Goal: Task Accomplishment & Management: Manage account settings

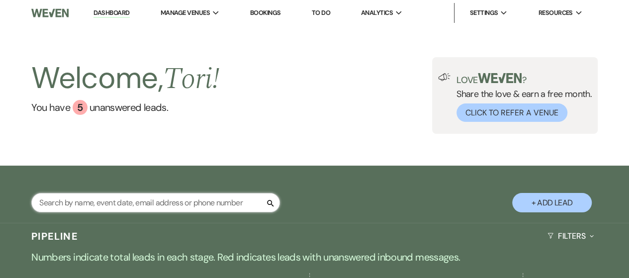
click at [138, 203] on input "text" at bounding box center [155, 202] width 249 height 19
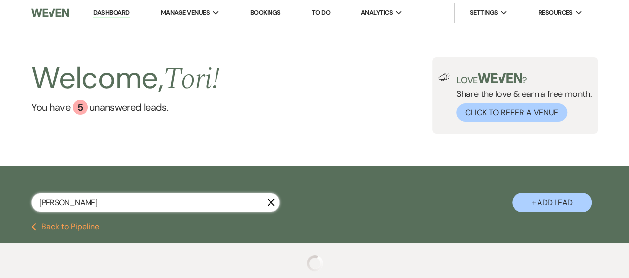
type input "[PERSON_NAME]"
select select "4"
select select "8"
select select "10"
select select "8"
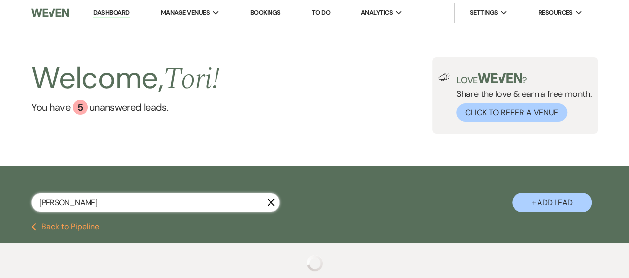
select select "5"
select select "8"
select select "5"
select select "8"
select select "5"
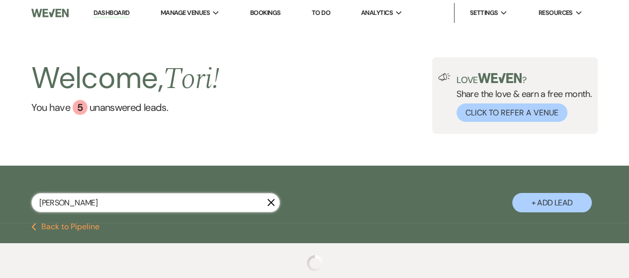
select select "8"
select select "5"
select select "8"
select select "5"
select select "8"
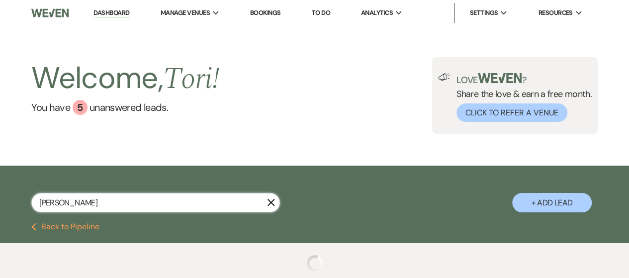
select select "5"
select select "8"
select select "5"
select select "8"
select select "5"
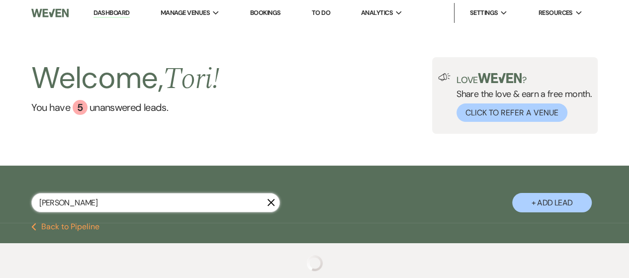
select select "8"
select select "10"
select select "8"
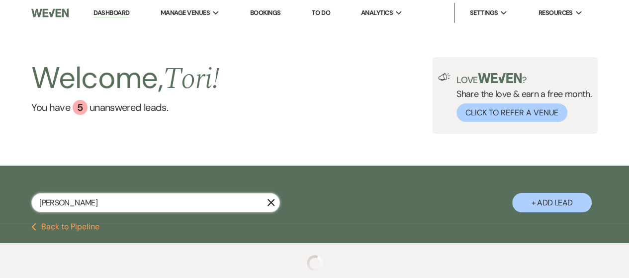
select select "5"
select select "8"
select select "5"
select select "8"
select select "5"
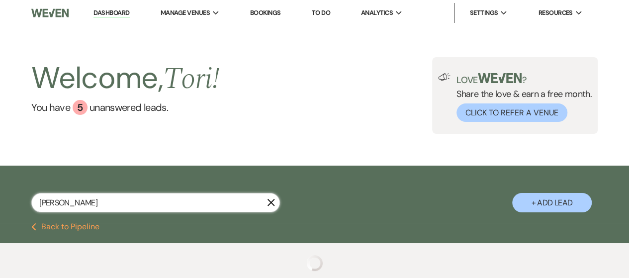
select select "8"
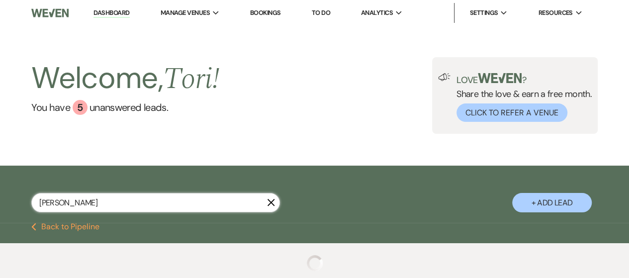
select select "2"
select select "8"
select select "2"
select select "8"
select select "2"
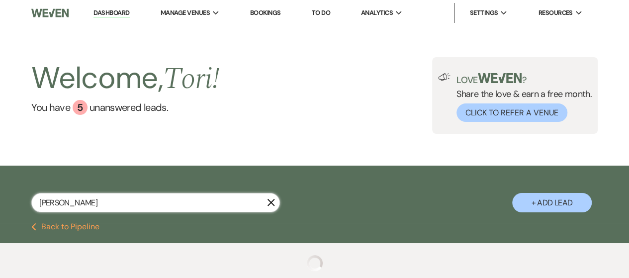
select select "8"
select select "2"
select select "8"
select select "2"
select select "8"
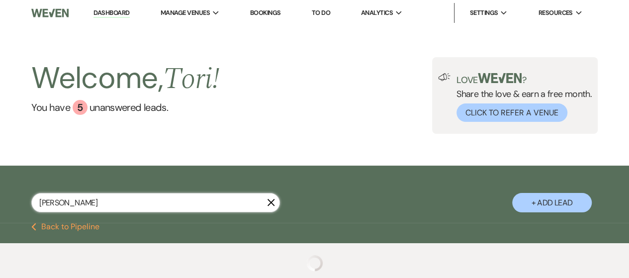
select select "2"
select select "8"
select select "2"
select select "4"
select select "8"
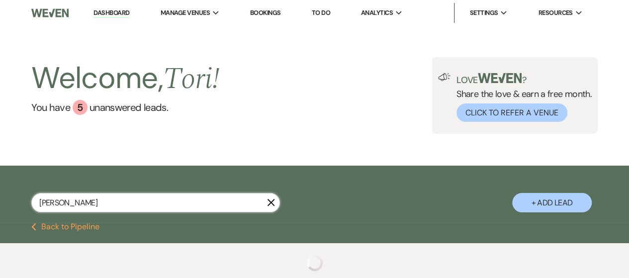
select select "10"
select select "8"
select select "5"
select select "8"
select select "5"
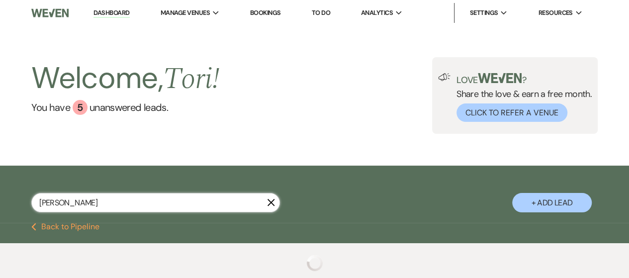
select select "8"
select select "5"
select select "8"
select select "5"
select select "8"
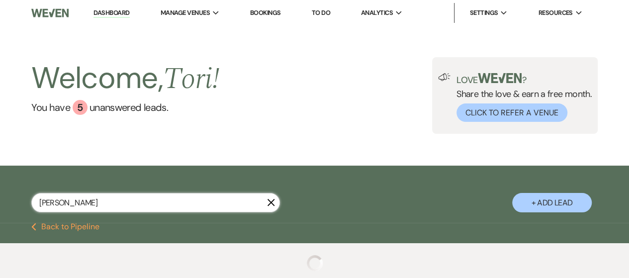
select select "5"
select select "8"
select select "5"
select select "8"
select select "5"
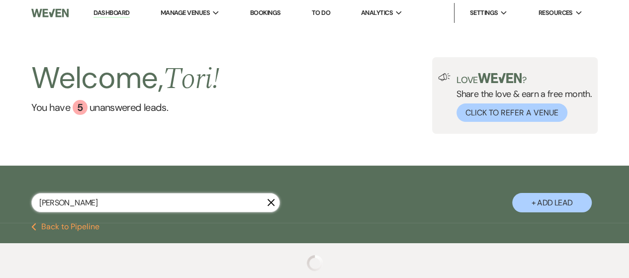
select select "8"
select select "10"
select select "8"
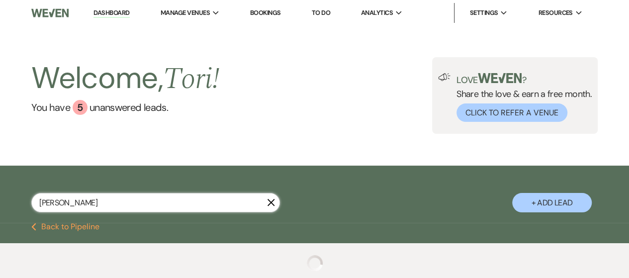
select select "5"
select select "8"
select select "5"
select select "8"
select select "5"
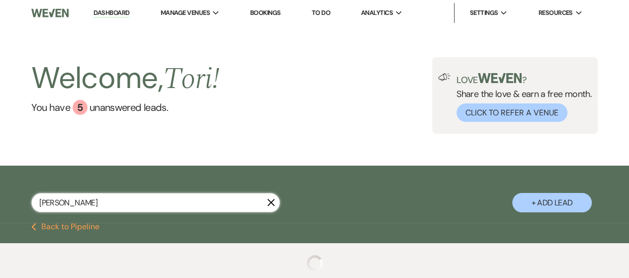
select select "8"
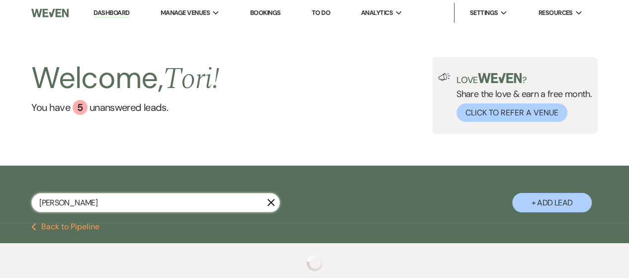
select select "2"
select select "8"
select select "2"
select select "8"
select select "2"
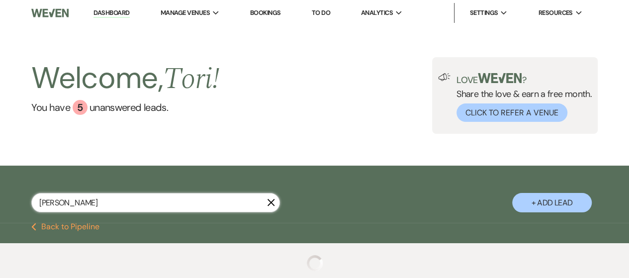
select select "8"
select select "2"
select select "8"
select select "2"
select select "8"
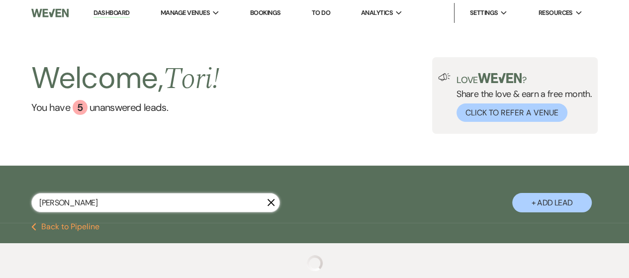
select select "2"
select select "8"
select select "2"
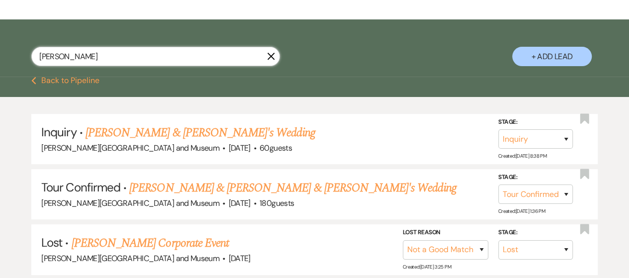
scroll to position [149, 0]
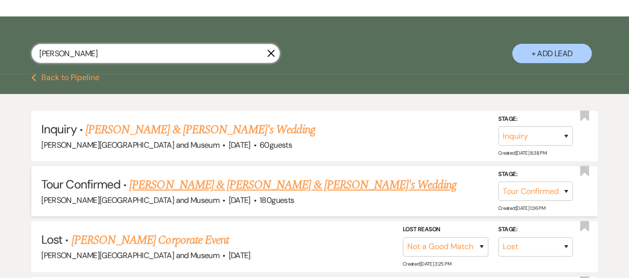
type input "[PERSON_NAME]"
click at [162, 185] on link "[PERSON_NAME] & [PERSON_NAME] & [PERSON_NAME]'s Wedding" at bounding box center [292, 185] width 327 height 18
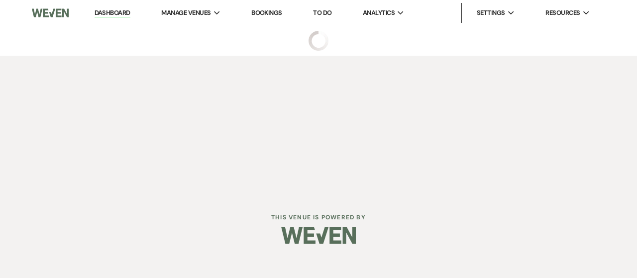
select select "4"
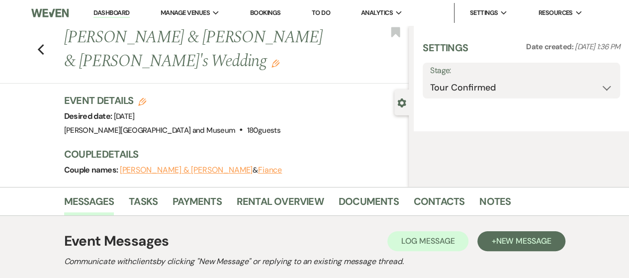
select select "5"
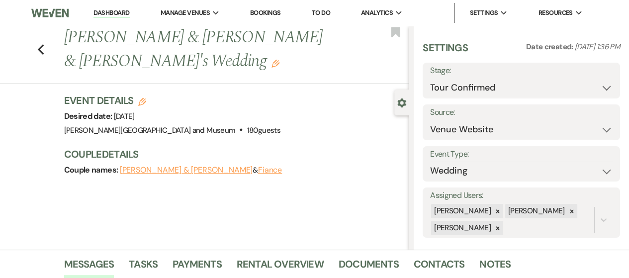
click at [156, 166] on button "[PERSON_NAME] & [PERSON_NAME]" at bounding box center [186, 170] width 133 height 8
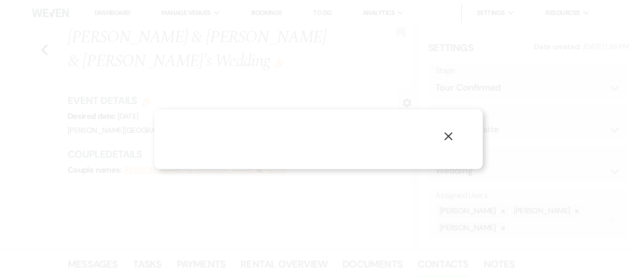
select select "1"
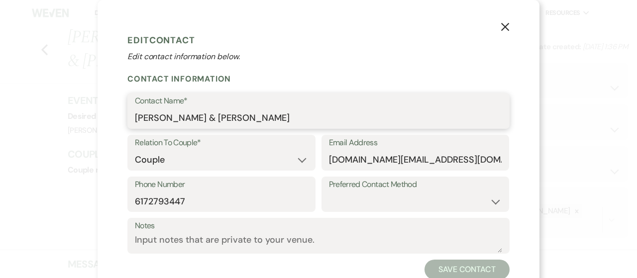
drag, startPoint x: 153, startPoint y: 116, endPoint x: 210, endPoint y: 121, distance: 57.5
click at [210, 121] on input "[PERSON_NAME] & [PERSON_NAME]" at bounding box center [318, 117] width 367 height 19
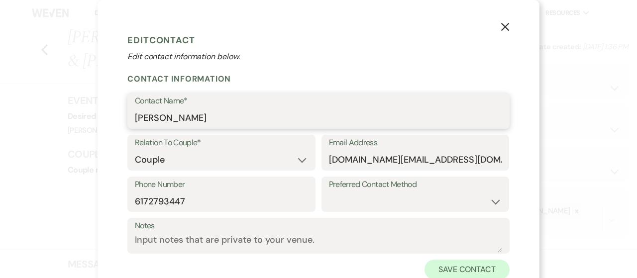
type input "[PERSON_NAME]"
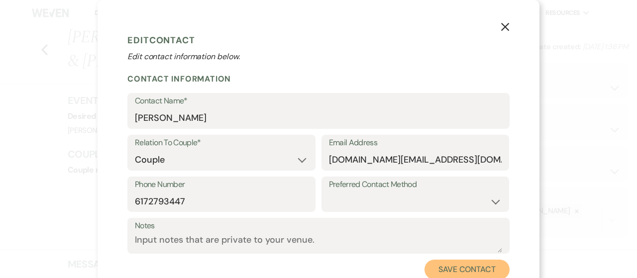
click at [461, 269] on button "Save Contact" at bounding box center [466, 270] width 85 height 20
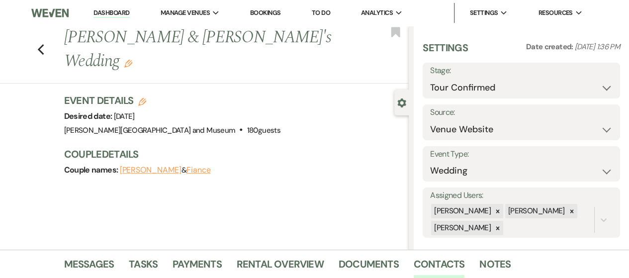
click at [187, 166] on button "Fiance" at bounding box center [199, 170] width 24 height 8
select select "1"
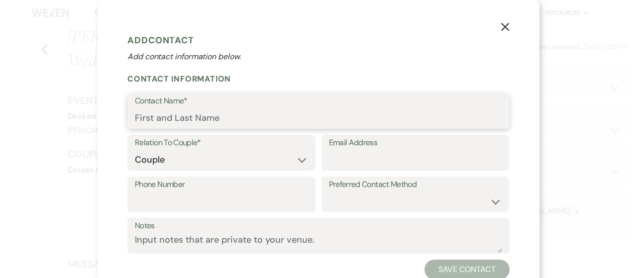
drag, startPoint x: 150, startPoint y: 116, endPoint x: 111, endPoint y: 98, distance: 42.7
click at [113, 100] on div "X Add Contact Add contact information below. Contact Information Contact Name* …" at bounding box center [318, 154] width 442 height 309
paste input "& Alex"
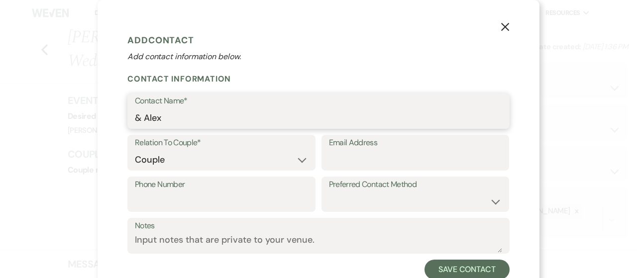
click at [145, 118] on input "& Alex" at bounding box center [318, 117] width 367 height 19
drag, startPoint x: 142, startPoint y: 121, endPoint x: 113, endPoint y: 116, distance: 29.3
click at [114, 116] on div "X Add Contact Add contact information below. Contact Information Contact Name* …" at bounding box center [318, 154] width 442 height 309
type input "[PERSON_NAME]"
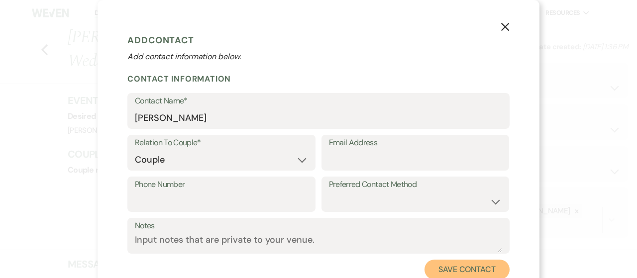
click at [459, 268] on button "Save Contact" at bounding box center [466, 270] width 85 height 20
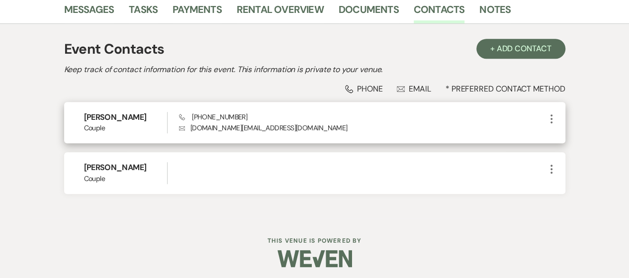
scroll to position [258, 0]
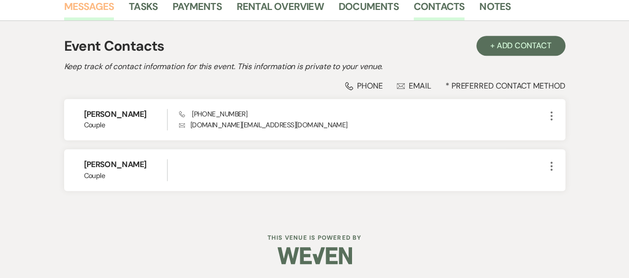
click at [75, 8] on link "Messages" at bounding box center [89, 10] width 50 height 22
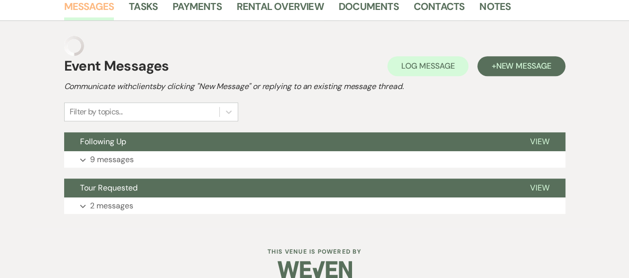
scroll to position [252, 0]
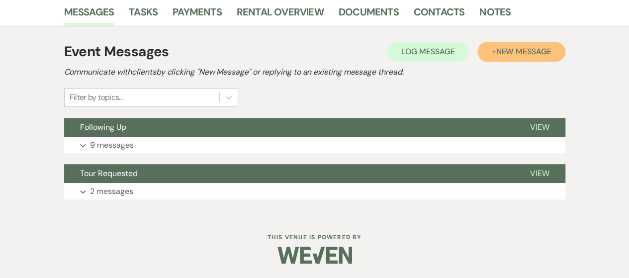
click at [497, 54] on span "New Message" at bounding box center [523, 51] width 55 height 10
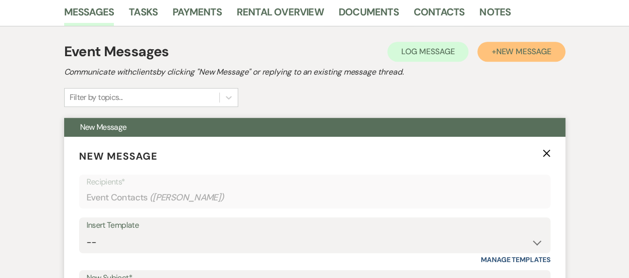
scroll to position [302, 0]
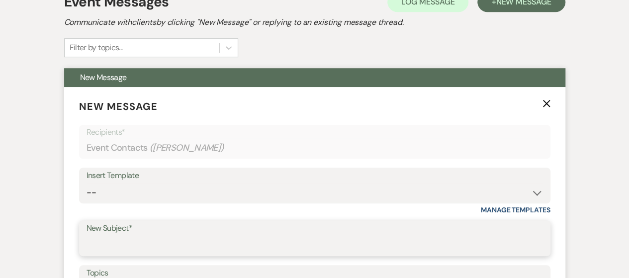
click at [146, 244] on input "New Subject*" at bounding box center [315, 245] width 457 height 19
type input "Tour Follow Up"
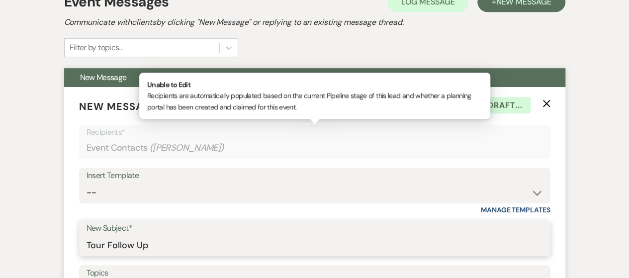
scroll to position [451, 0]
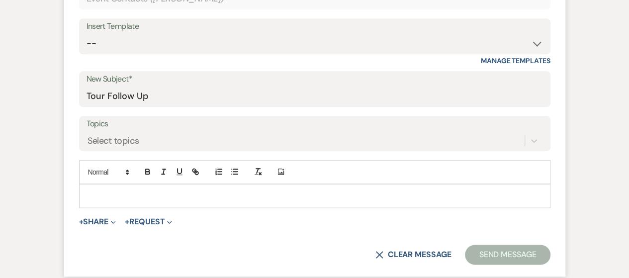
click at [149, 190] on p at bounding box center [315, 195] width 456 height 11
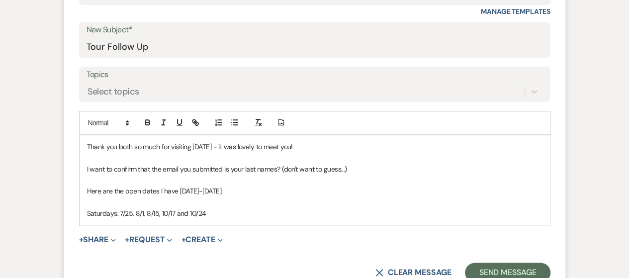
scroll to position [501, 0]
click at [401, 208] on p "Saturdays: 7/25, 8/1, 8/15, 10/17 and 10/24 - I also have [DATE] - which is [DA…" at bounding box center [315, 212] width 456 height 11
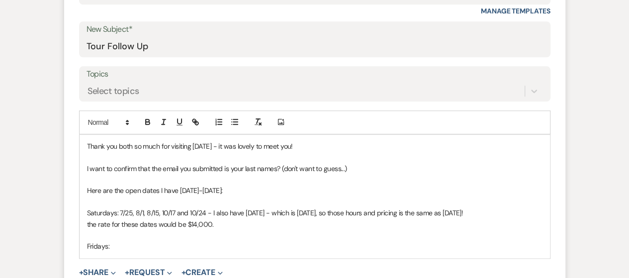
drag, startPoint x: 110, startPoint y: 249, endPoint x: 89, endPoint y: 247, distance: 22.0
click at [89, 247] on p "Fridays:" at bounding box center [315, 246] width 456 height 11
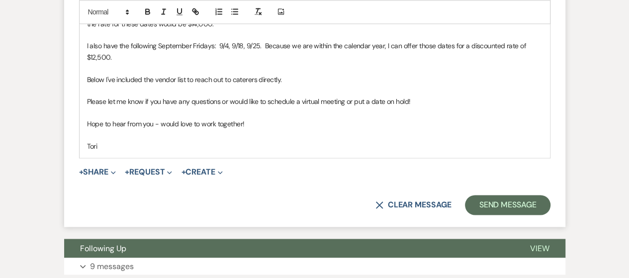
scroll to position [705, 0]
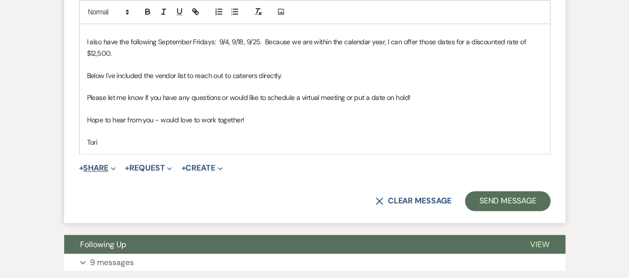
click at [81, 167] on span "+" at bounding box center [81, 168] width 4 height 8
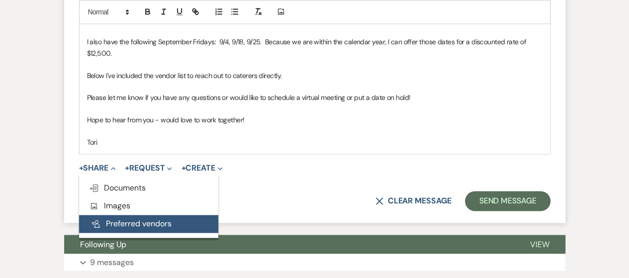
click at [124, 224] on button "Pref Vendors Preferred vendors" at bounding box center [148, 224] width 139 height 18
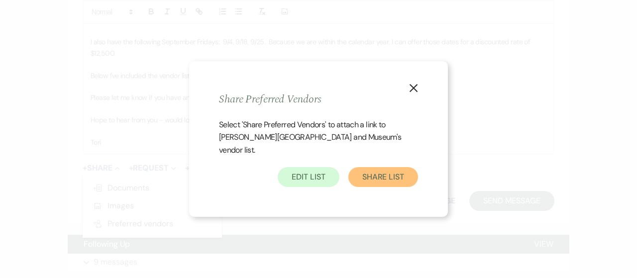
click at [392, 177] on button "Share List" at bounding box center [383, 177] width 70 height 20
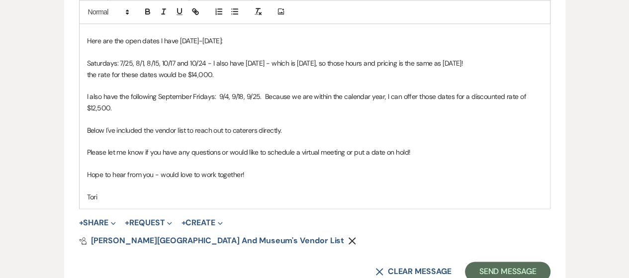
scroll to position [702, 0]
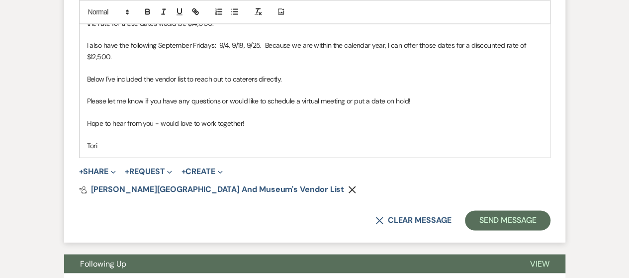
drag, startPoint x: 86, startPoint y: 89, endPoint x: 135, endPoint y: 146, distance: 75.1
click at [135, 146] on div "Thank you both so much for visiting [DATE] - it was lovely to meet you! I want …" at bounding box center [315, 45] width 471 height 223
copy div "Thank you both so much for visiting [DATE] - it was lovely to meet you! I want …"
click at [482, 218] on button "Send Message" at bounding box center [507, 220] width 85 height 20
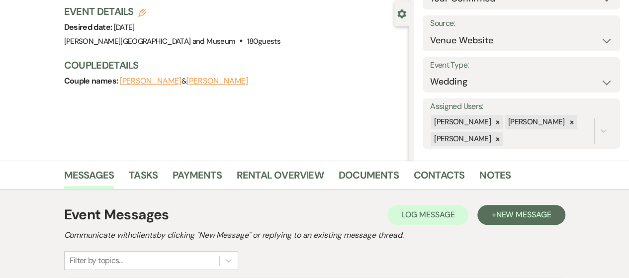
scroll to position [0, 0]
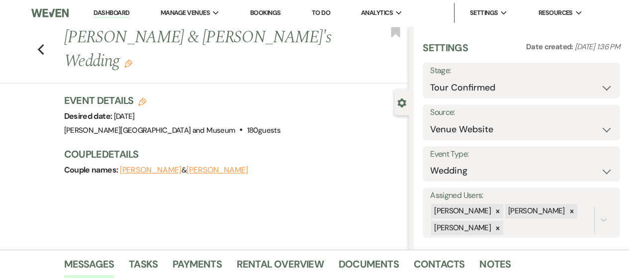
click at [104, 12] on link "Dashboard" at bounding box center [112, 12] width 36 height 9
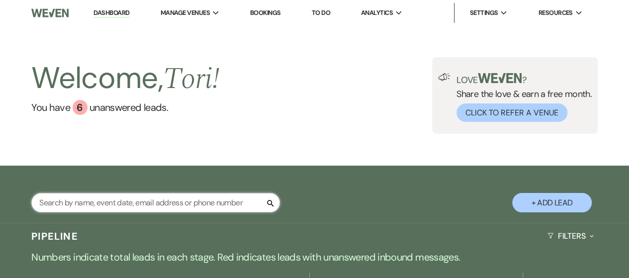
click at [102, 205] on input "text" at bounding box center [155, 202] width 249 height 19
type input "ame"
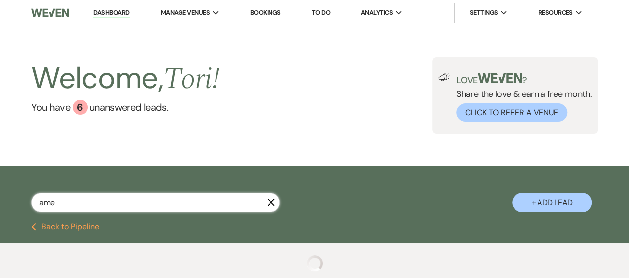
select select "8"
select select "5"
select select "8"
select select "4"
select select "8"
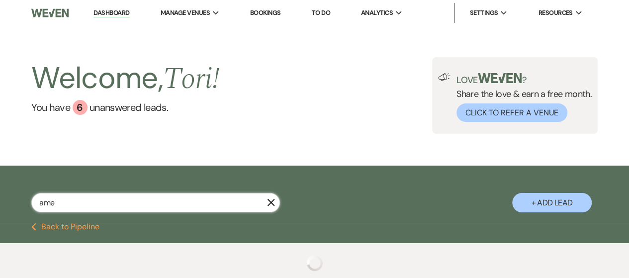
select select "7"
select select "8"
select select "5"
select select "8"
select select "6"
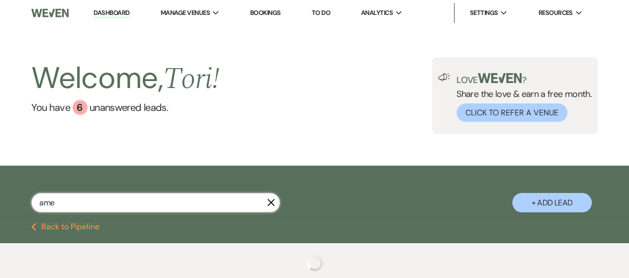
select select "8"
select select "5"
select select "8"
select select "5"
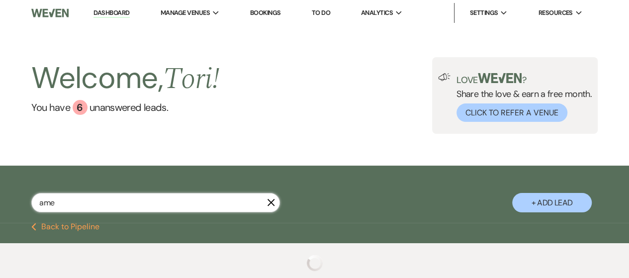
select select "8"
select select "5"
select select "8"
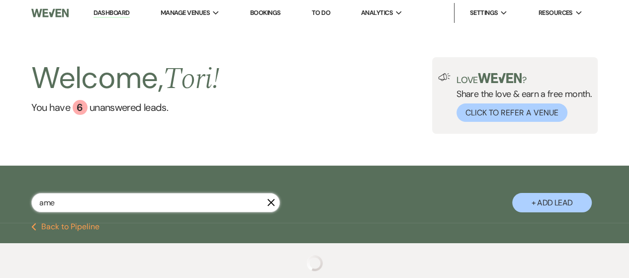
select select "2"
select select "4"
select select "8"
select select "10"
select select "8"
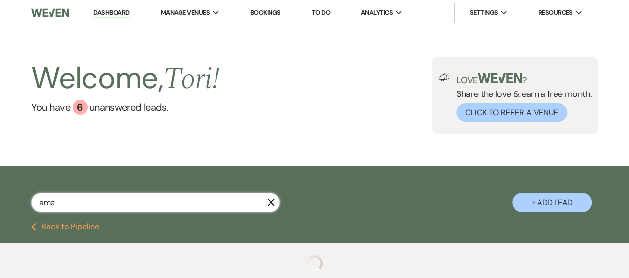
select select "8"
select select "5"
select select "8"
select select "5"
select select "8"
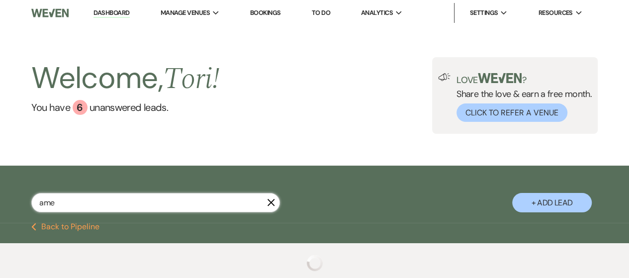
select select "5"
select select "8"
select select "5"
select select "8"
select select "10"
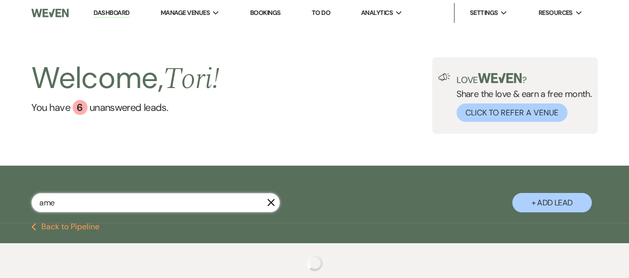
select select "8"
select select "5"
select select "8"
select select "5"
select select "8"
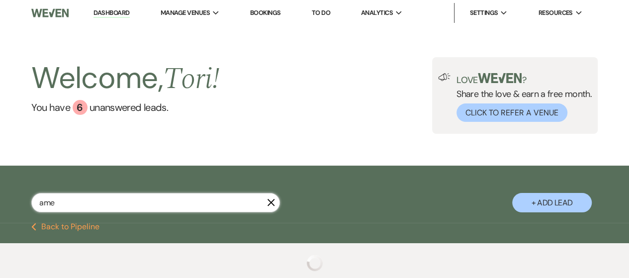
select select "10"
select select "8"
select select "4"
select select "8"
select select "5"
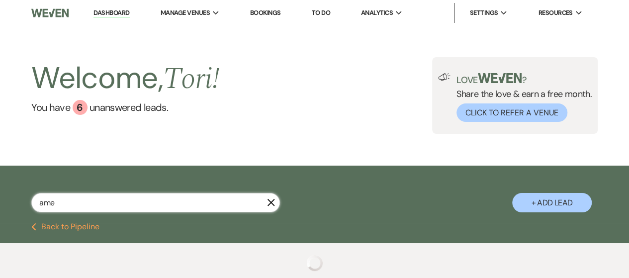
select select "8"
select select "7"
select select "8"
select select "7"
select select "8"
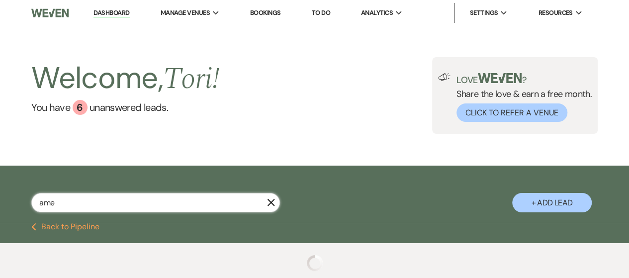
select select "8"
select select "5"
select select "8"
select select "5"
select select "8"
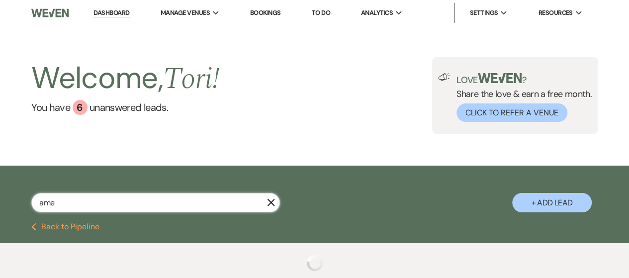
select select "6"
select select "8"
select select "6"
select select "8"
select select "6"
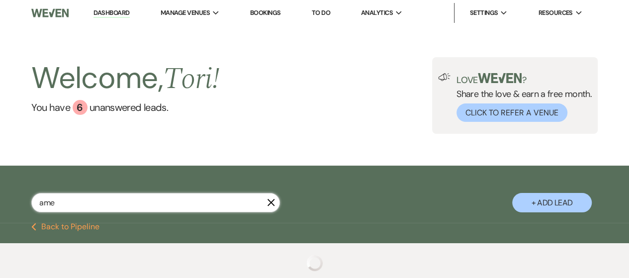
select select "8"
select select "4"
select select "8"
select select "5"
select select "8"
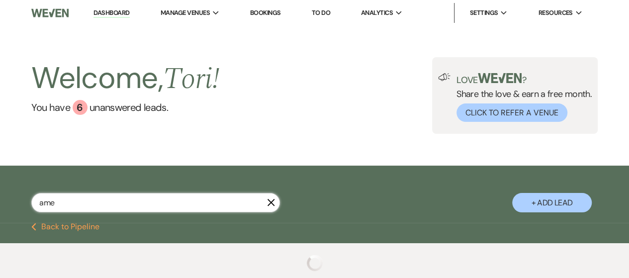
select select "4"
select select "8"
select select "5"
select select "8"
select select "10"
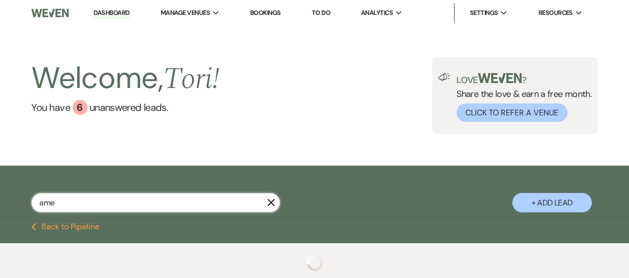
select select "8"
select select "5"
select select "8"
select select "5"
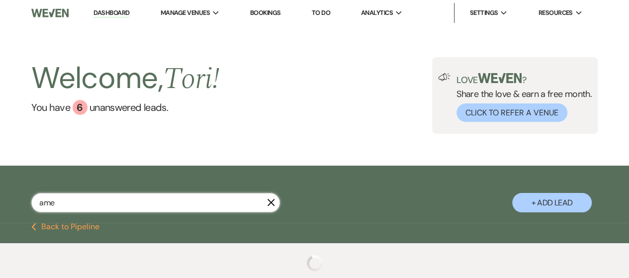
select select "8"
select select "5"
select select "8"
select select "5"
select select "8"
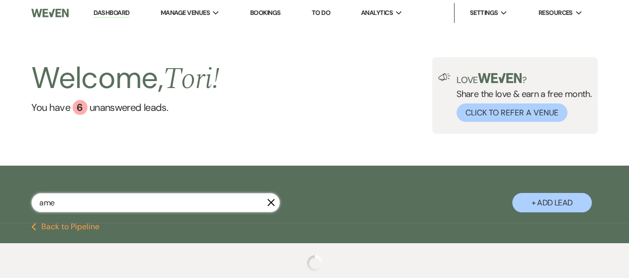
select select "5"
select select "8"
select select "5"
select select "8"
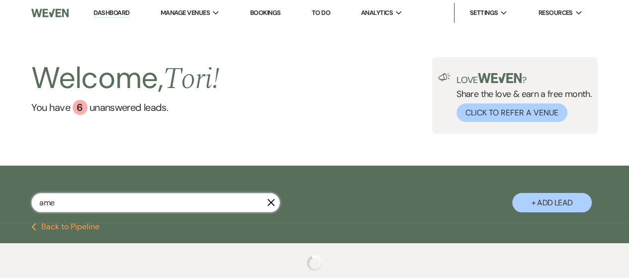
select select "8"
select select "5"
select select "8"
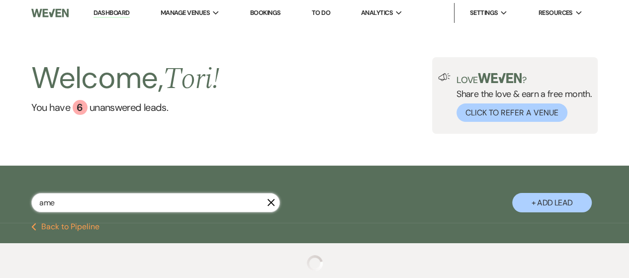
select select "8"
select select "2"
select select "8"
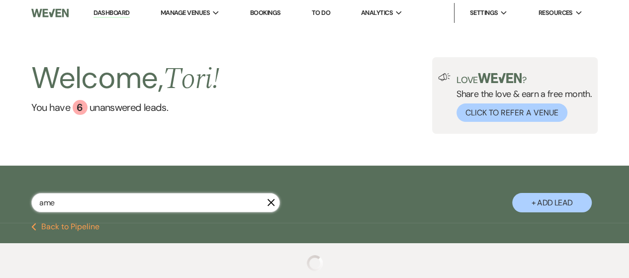
select select "2"
select select "8"
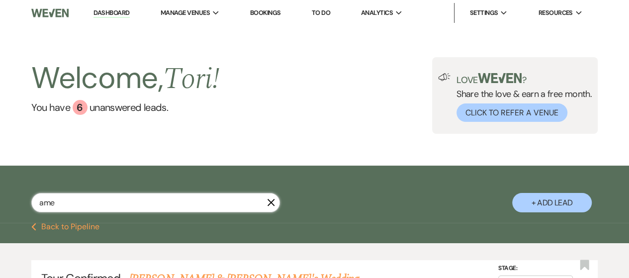
scroll to position [88, 0]
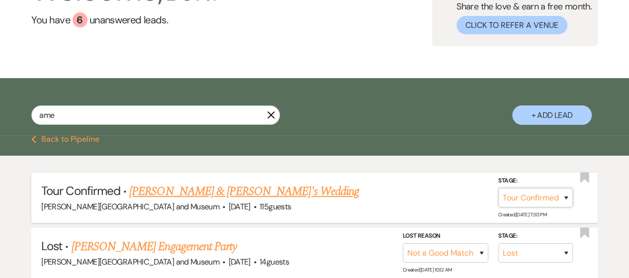
click at [558, 198] on select "Inquiry Follow Up Tour Requested Tour Confirmed Toured Proposal Sent Booked Lost" at bounding box center [535, 197] width 75 height 19
click at [498, 188] on select "Inquiry Follow Up Tour Requested Tour Confirmed Toured Proposal Sent Booked Lost" at bounding box center [535, 197] width 75 height 19
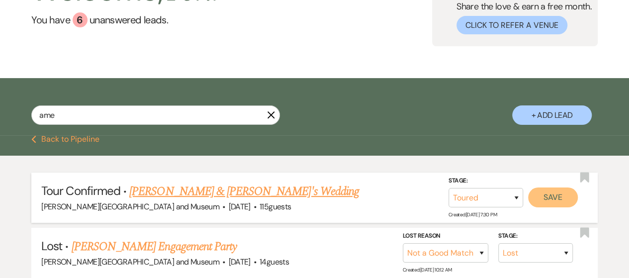
click at [549, 202] on button "Save" at bounding box center [553, 198] width 50 height 20
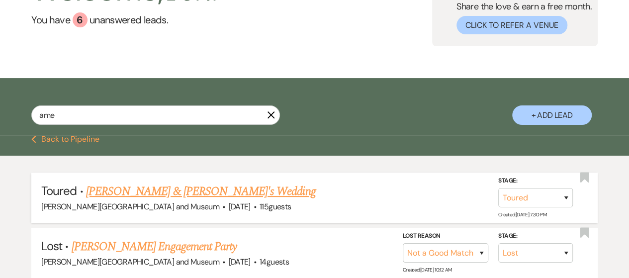
click at [194, 191] on link "[PERSON_NAME] & [PERSON_NAME]'s Wedding" at bounding box center [201, 192] width 230 height 18
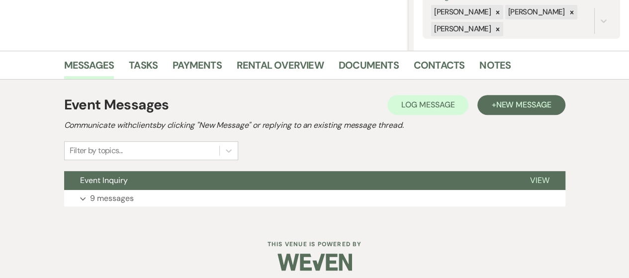
scroll to position [206, 0]
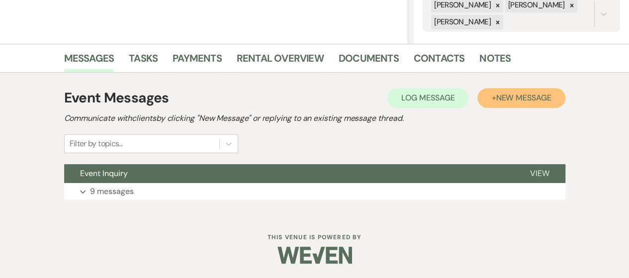
click at [515, 95] on span "New Message" at bounding box center [523, 98] width 55 height 10
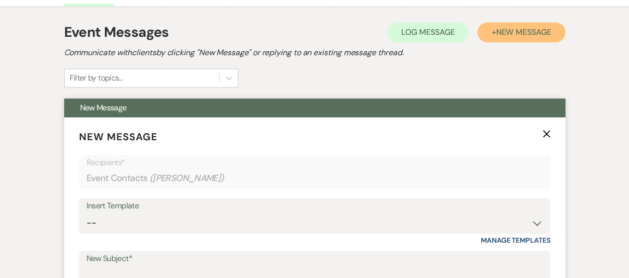
scroll to position [355, 0]
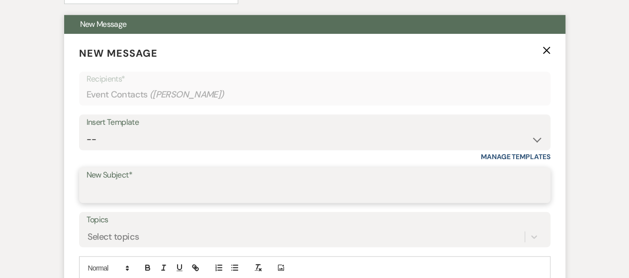
click at [230, 192] on input "New Subject*" at bounding box center [315, 192] width 457 height 19
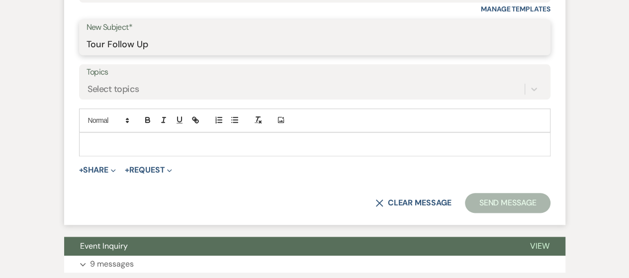
scroll to position [554, 0]
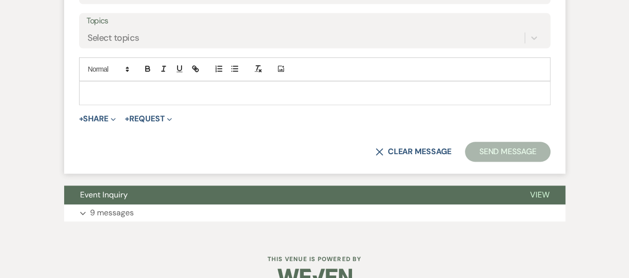
click at [174, 92] on p at bounding box center [315, 93] width 456 height 11
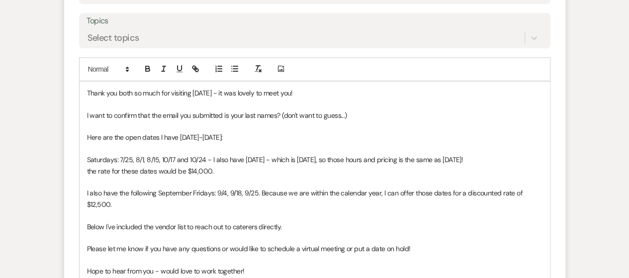
click at [154, 114] on p "I want to confirm that the email you submitted is your last names? (don't want …" at bounding box center [315, 115] width 456 height 11
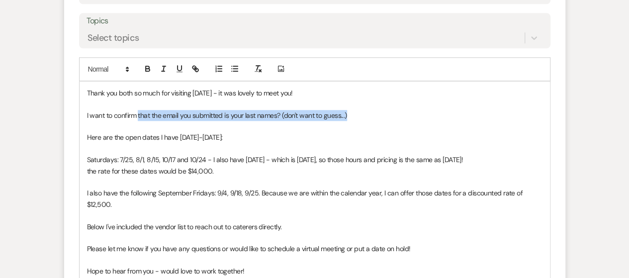
drag, startPoint x: 142, startPoint y: 115, endPoint x: 401, endPoint y: 119, distance: 258.7
click at [401, 119] on p "I want to confirm that the email you submitted is your last names? (don't want …" at bounding box center [315, 115] width 456 height 11
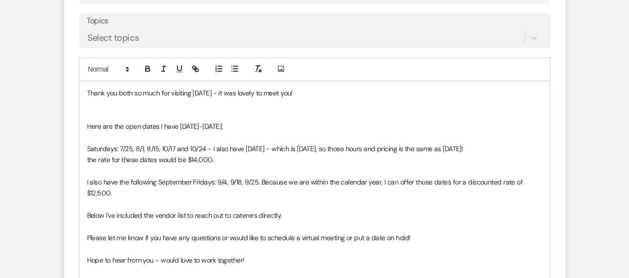
click at [163, 110] on p at bounding box center [315, 115] width 456 height 11
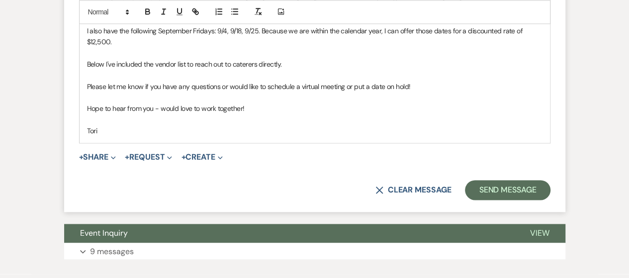
scroll to position [703, 0]
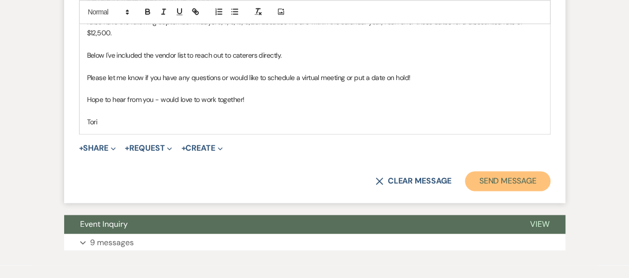
click at [500, 187] on button "Send Message" at bounding box center [507, 181] width 85 height 20
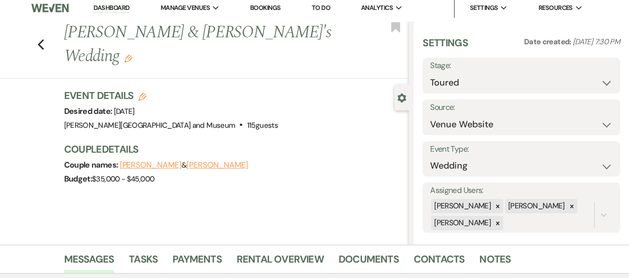
scroll to position [0, 0]
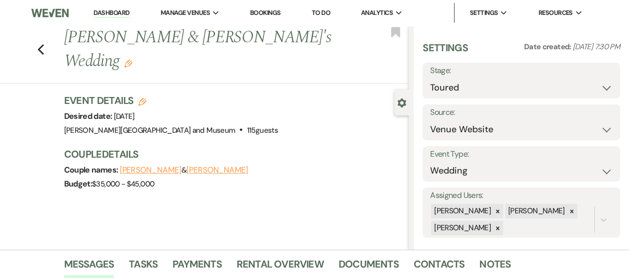
click at [114, 16] on link "Dashboard" at bounding box center [112, 12] width 36 height 9
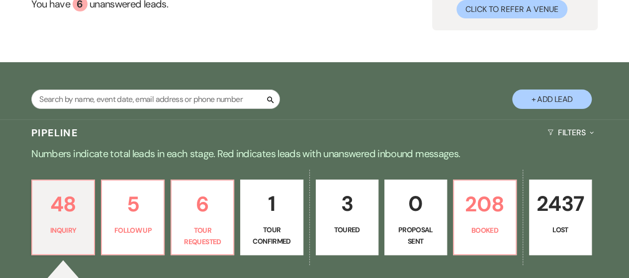
scroll to position [149, 0]
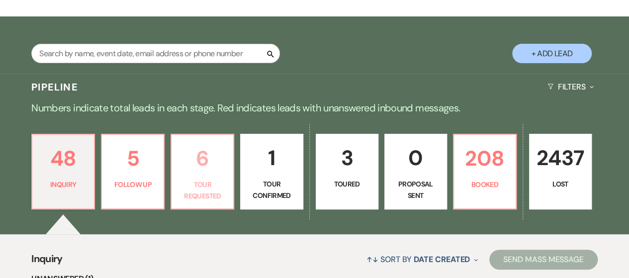
click at [204, 181] on p "Tour Requested" at bounding box center [203, 190] width 50 height 22
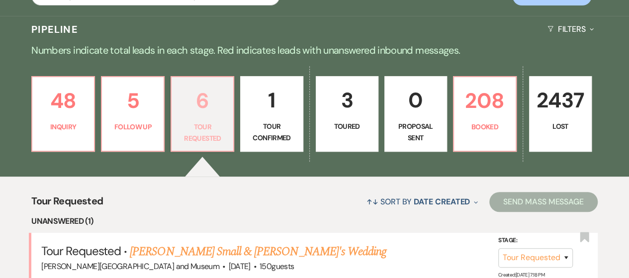
scroll to position [249, 0]
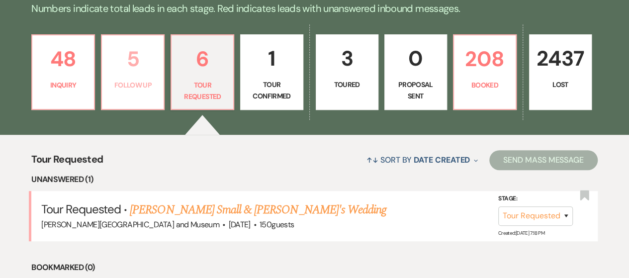
click at [135, 107] on link "5 Follow Up" at bounding box center [133, 72] width 64 height 76
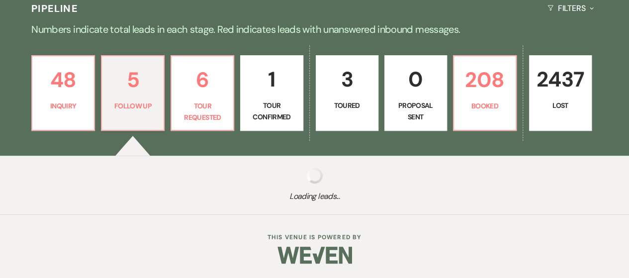
scroll to position [249, 0]
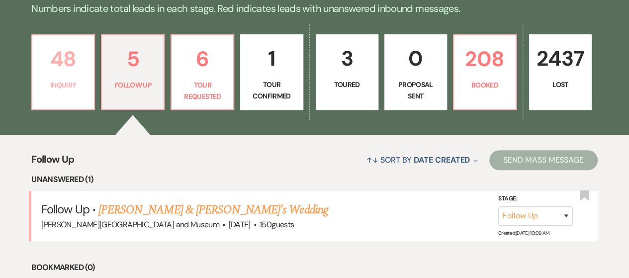
click at [79, 92] on link "48 Inquiry" at bounding box center [63, 72] width 64 height 76
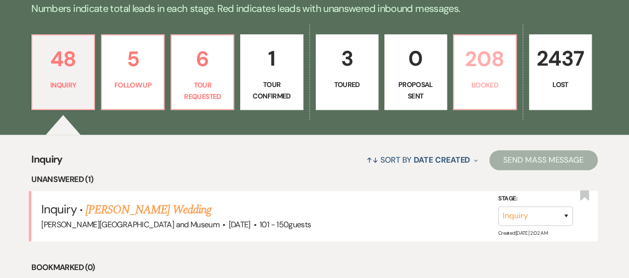
click at [474, 92] on link "208 Booked" at bounding box center [485, 72] width 64 height 76
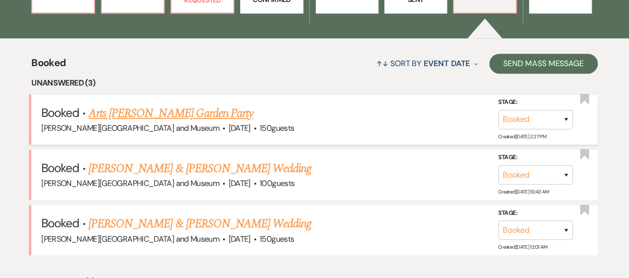
scroll to position [348, 0]
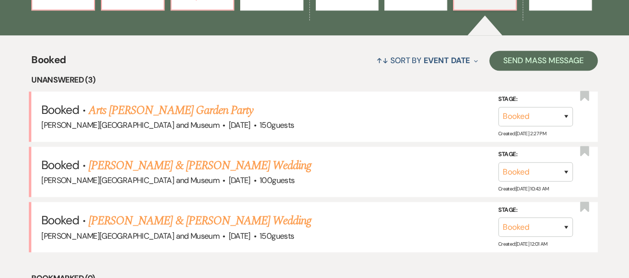
click at [255, 165] on link "[PERSON_NAME] & [PERSON_NAME] Wedding" at bounding box center [200, 166] width 223 height 18
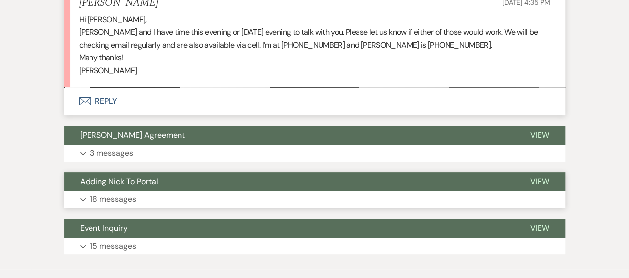
scroll to position [1872, 0]
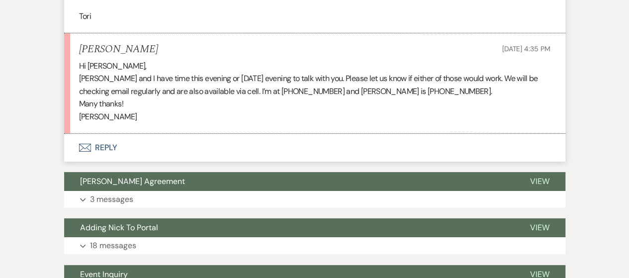
click at [100, 146] on button "Envelope Reply" at bounding box center [314, 148] width 501 height 28
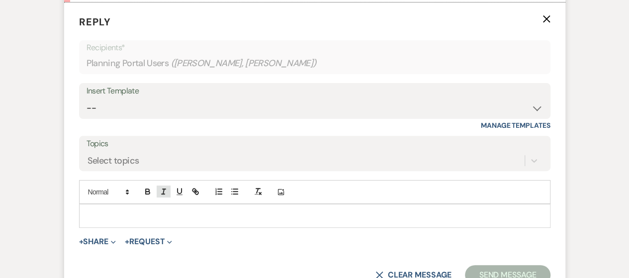
scroll to position [2011, 0]
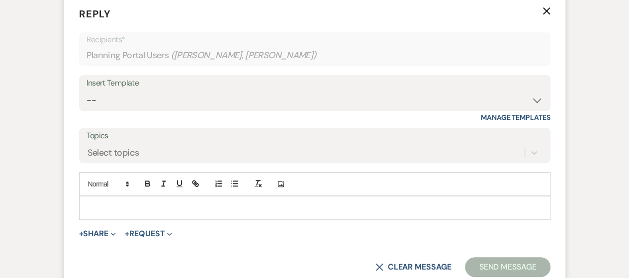
click at [150, 208] on p at bounding box center [315, 207] width 456 height 11
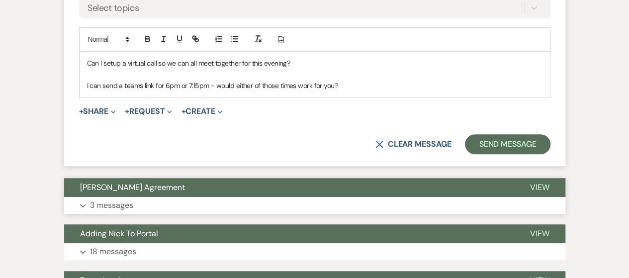
scroll to position [2161, 0]
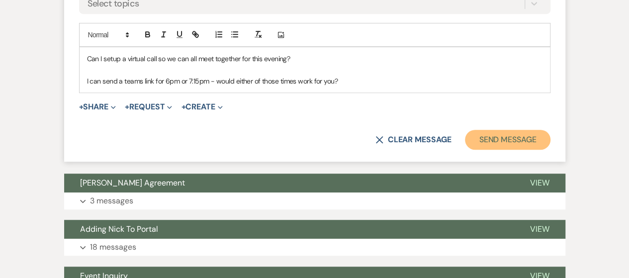
click at [491, 135] on button "Send Message" at bounding box center [507, 140] width 85 height 20
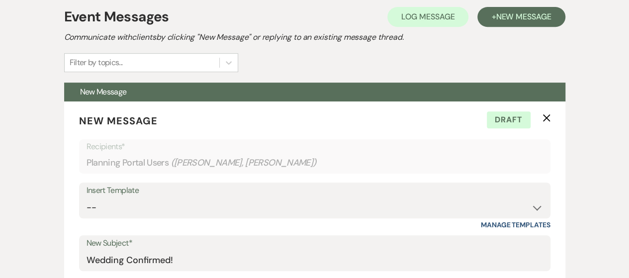
scroll to position [0, 0]
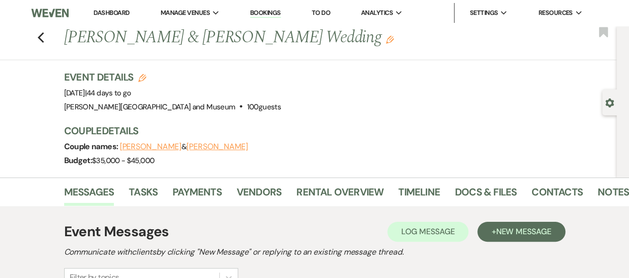
click at [106, 14] on link "Dashboard" at bounding box center [112, 12] width 36 height 8
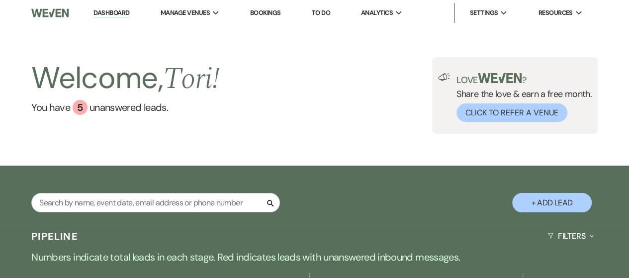
scroll to position [149, 0]
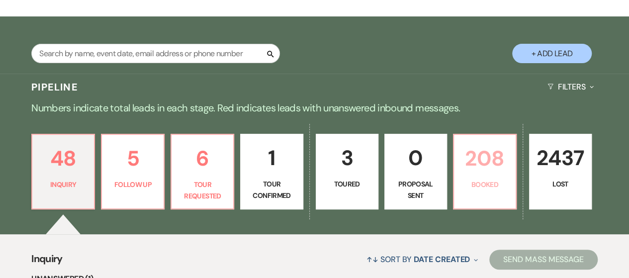
click at [476, 163] on p "208" at bounding box center [485, 158] width 50 height 33
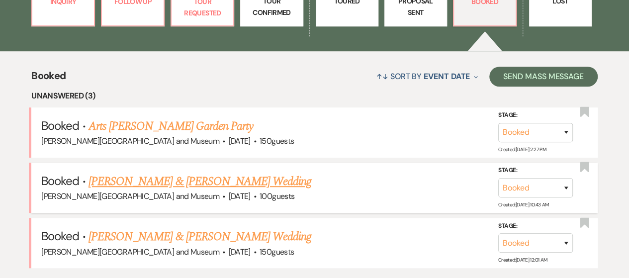
scroll to position [348, 0]
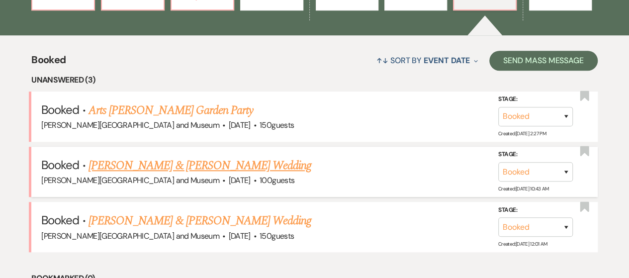
click at [208, 165] on link "[PERSON_NAME] & [PERSON_NAME] Wedding" at bounding box center [200, 166] width 223 height 18
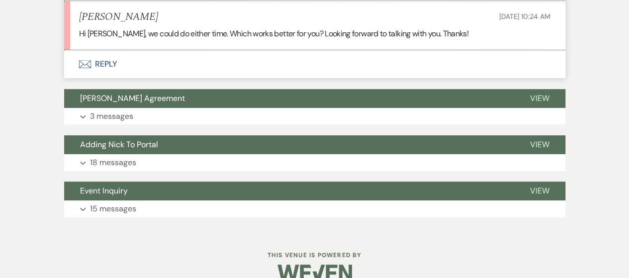
scroll to position [1989, 0]
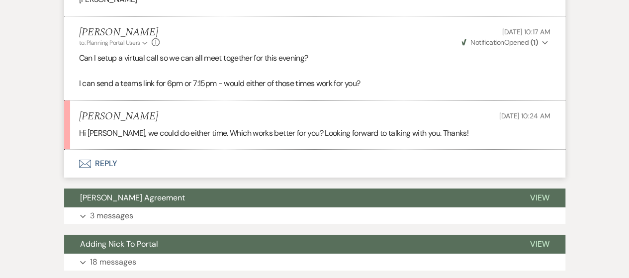
click at [117, 162] on button "Envelope Reply" at bounding box center [314, 164] width 501 height 28
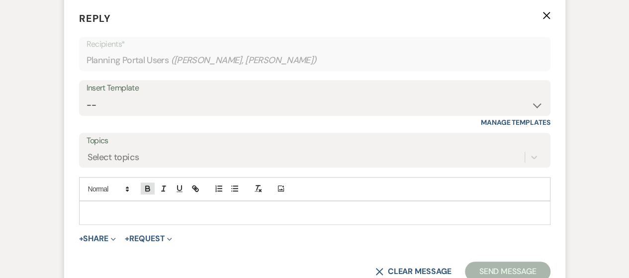
scroll to position [2145, 0]
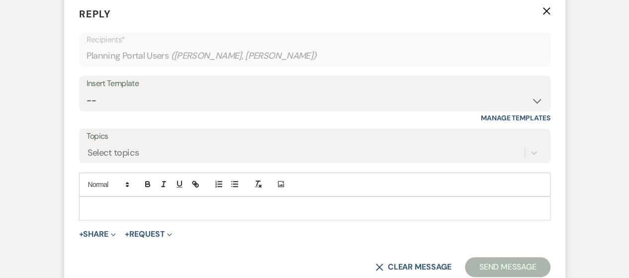
click at [142, 207] on p at bounding box center [315, 208] width 456 height 11
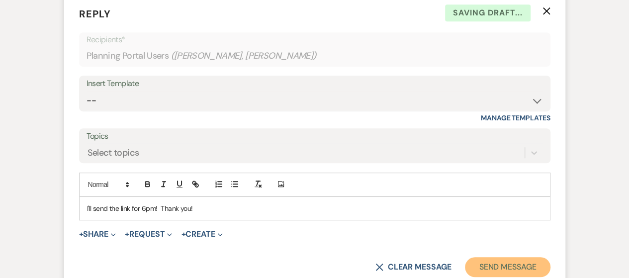
click at [497, 262] on button "Send Message" at bounding box center [507, 267] width 85 height 20
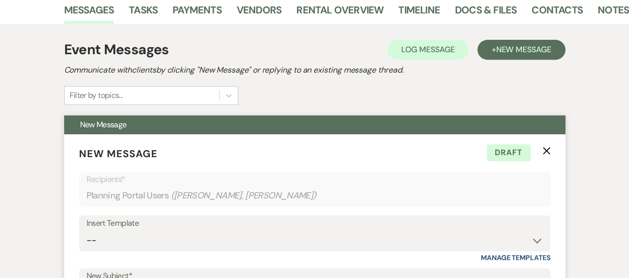
scroll to position [144, 0]
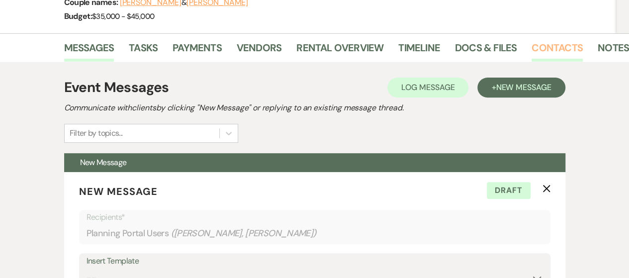
click at [547, 41] on link "Contacts" at bounding box center [557, 51] width 51 height 22
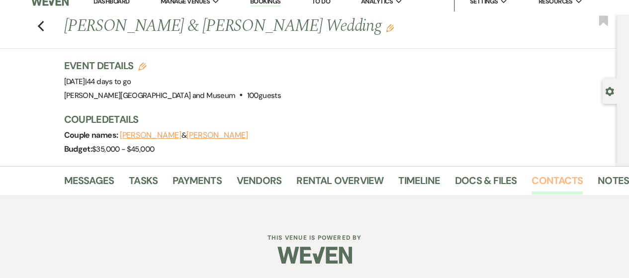
scroll to position [144, 0]
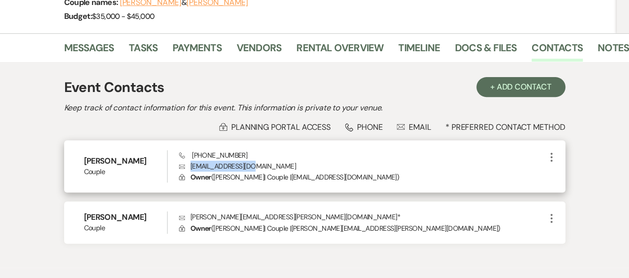
drag, startPoint x: 191, startPoint y: 165, endPoint x: 260, endPoint y: 165, distance: 68.6
click at [260, 165] on p "Envelope [EMAIL_ADDRESS][DOMAIN_NAME]" at bounding box center [362, 166] width 367 height 11
copy p "[EMAIL_ADDRESS][DOMAIN_NAME]"
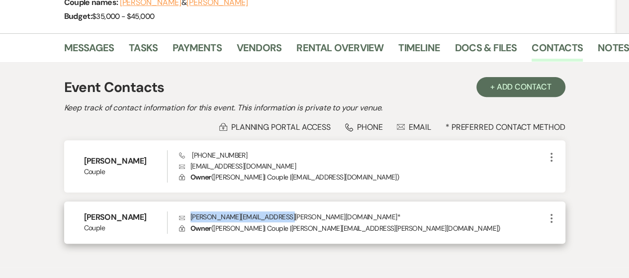
drag, startPoint x: 190, startPoint y: 217, endPoint x: 281, endPoint y: 218, distance: 90.5
click at [281, 218] on p "Envelope [PERSON_NAME][EMAIL_ADDRESS][PERSON_NAME][DOMAIN_NAME] *" at bounding box center [362, 216] width 367 height 11
copy p "[PERSON_NAME][EMAIL_ADDRESS][PERSON_NAME][DOMAIN_NAME]"
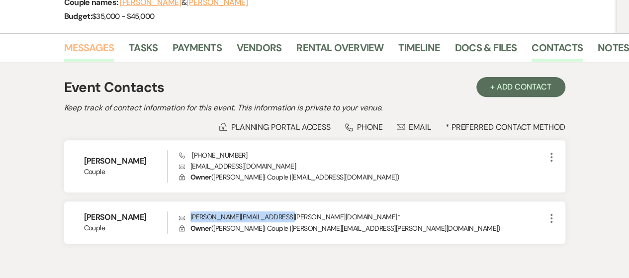
click at [80, 43] on link "Messages" at bounding box center [89, 51] width 50 height 22
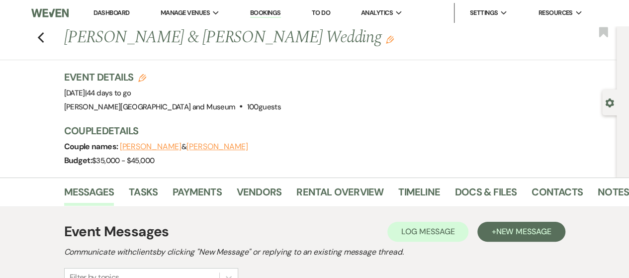
click at [123, 14] on link "Dashboard" at bounding box center [112, 12] width 36 height 8
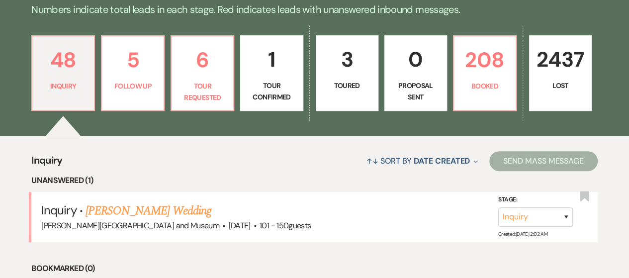
scroll to position [249, 0]
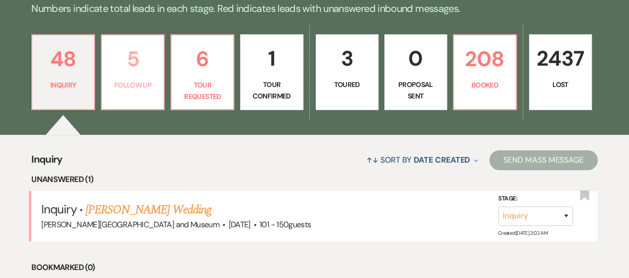
click at [139, 103] on link "5 Follow Up" at bounding box center [133, 72] width 64 height 76
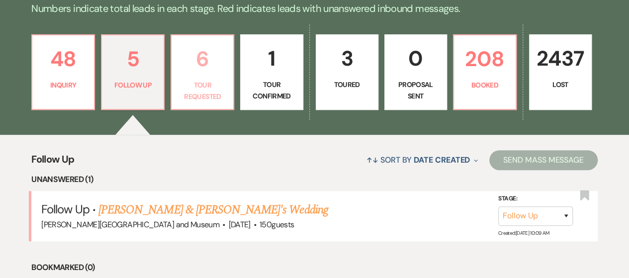
click at [191, 90] on p "Tour Requested" at bounding box center [203, 91] width 50 height 22
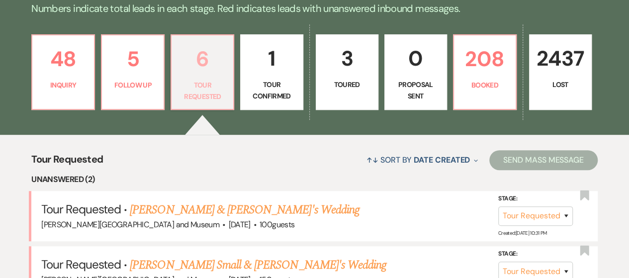
scroll to position [298, 0]
